Goal: Navigation & Orientation: Find specific page/section

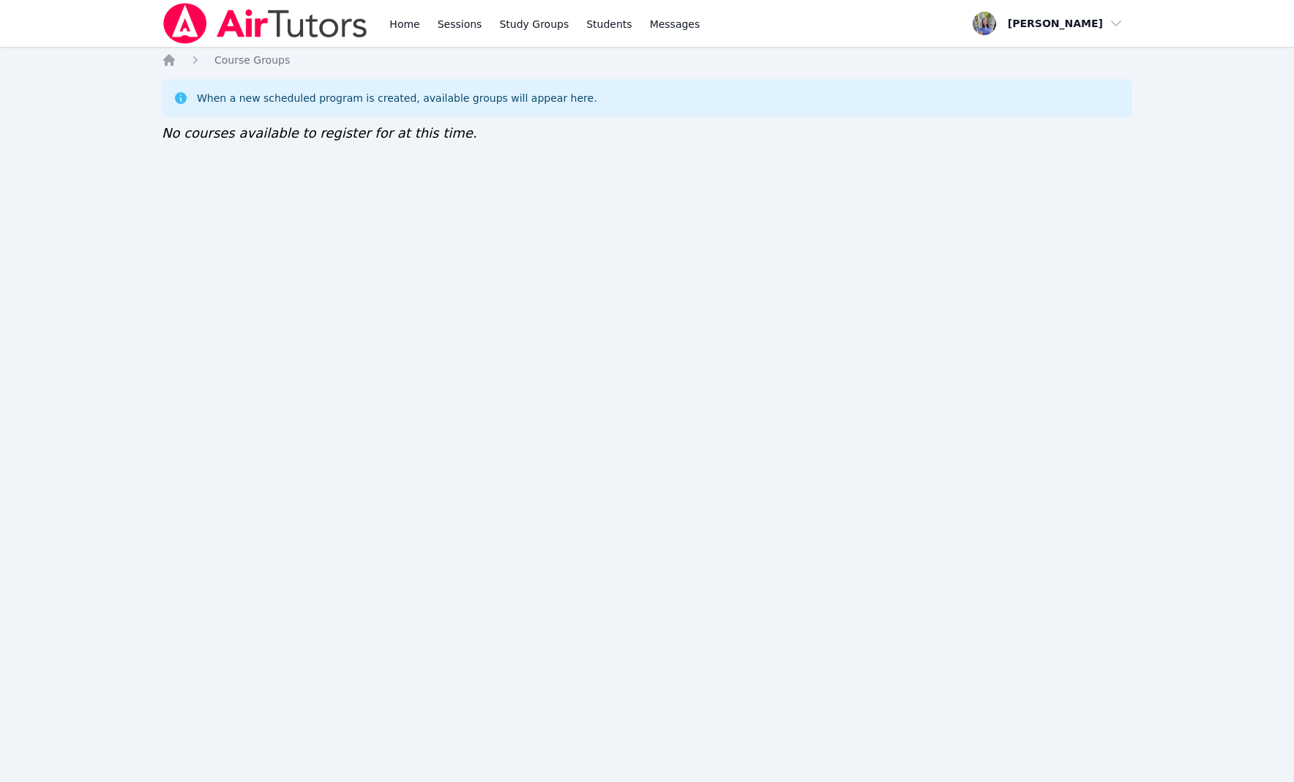
drag, startPoint x: 0, startPoint y: 0, endPoint x: 639, endPoint y: 653, distance: 913.5
